Goal: Information Seeking & Learning: Find specific fact

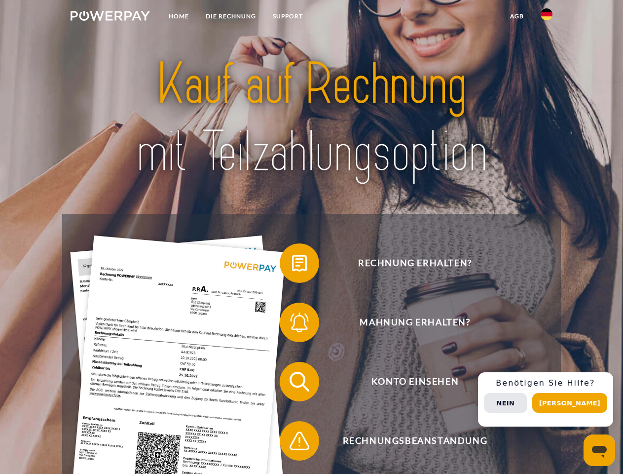
click at [110, 17] on img at bounding box center [110, 16] width 79 height 10
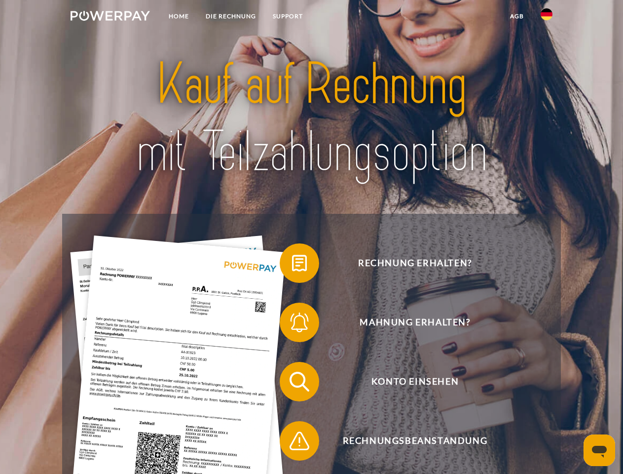
click at [547, 17] on img at bounding box center [547, 14] width 12 height 12
click at [517, 16] on link "agb" at bounding box center [517, 16] width 31 height 18
click at [292, 265] on span at bounding box center [284, 262] width 49 height 49
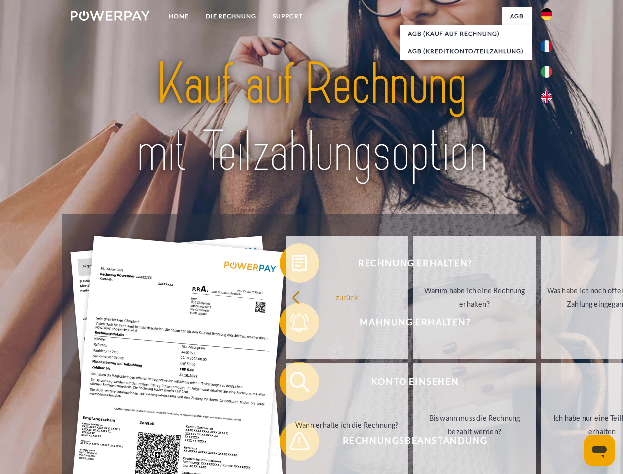
click at [292, 324] on div "Rechnung erhalten? Mahnung erhalten? Konto einsehen" at bounding box center [311, 411] width 499 height 395
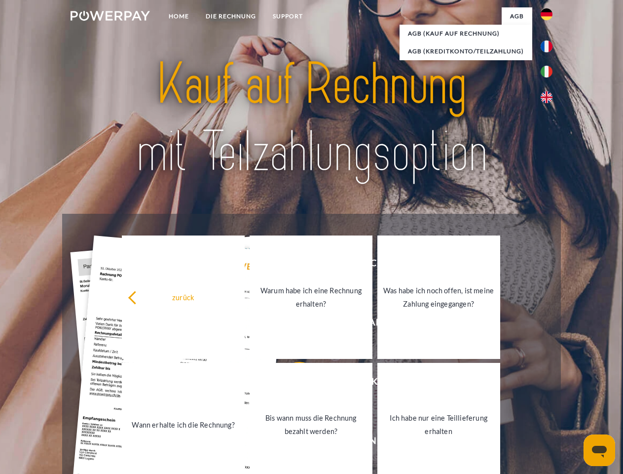
click at [292, 384] on link "Bis wann muss die Rechnung bezahlt werden?" at bounding box center [311, 424] width 123 height 123
click at [292, 443] on span at bounding box center [284, 440] width 49 height 49
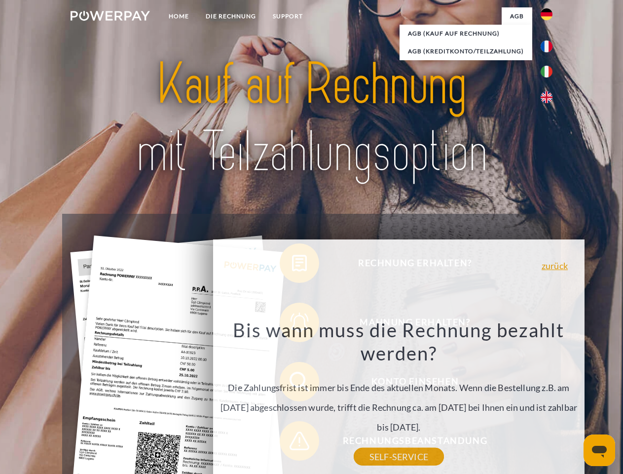
click at [549, 399] on div "Rechnung erhalten? Mahnung erhalten? Konto einsehen" at bounding box center [311, 411] width 499 height 395
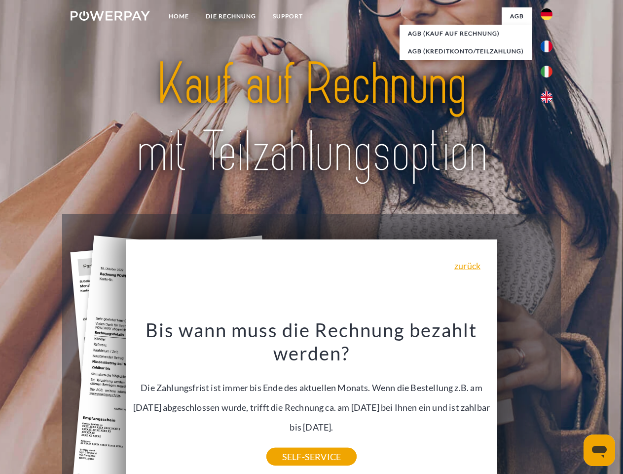
click at [525, 401] on span "Konto einsehen" at bounding box center [415, 381] width 242 height 39
click at [574, 403] on header "Home DIE RECHNUNG SUPPORT" at bounding box center [311, 341] width 623 height 682
